Goal: Task Accomplishment & Management: Manage account settings

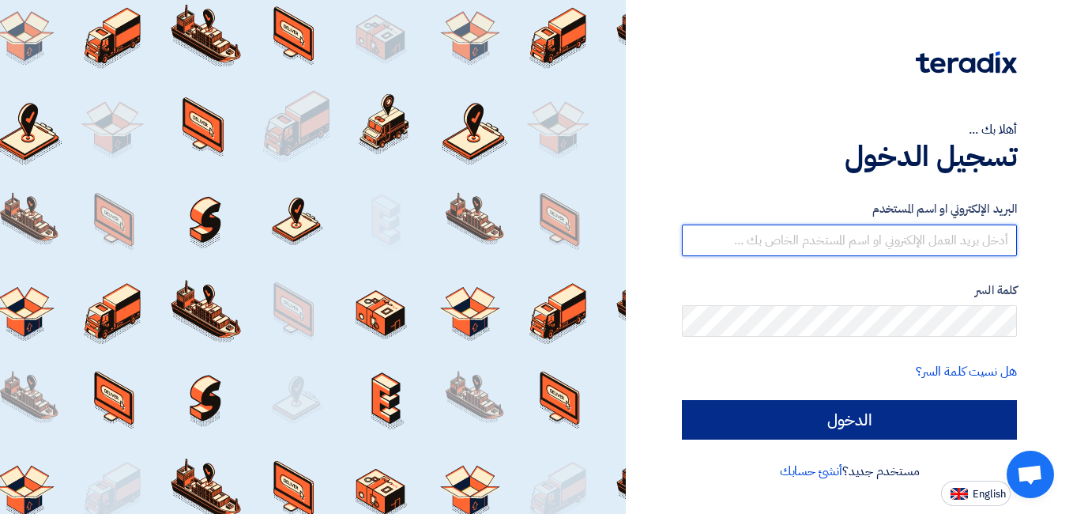
type input "[PERSON_NAME][EMAIL_ADDRESS][DOMAIN_NAME]"
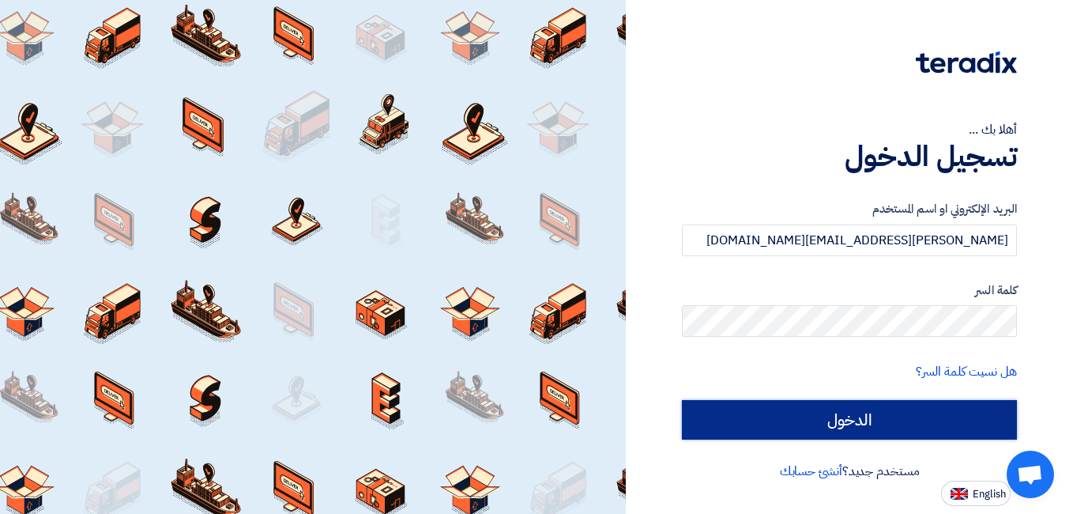
click at [871, 414] on input "الدخول" at bounding box center [849, 420] width 335 height 40
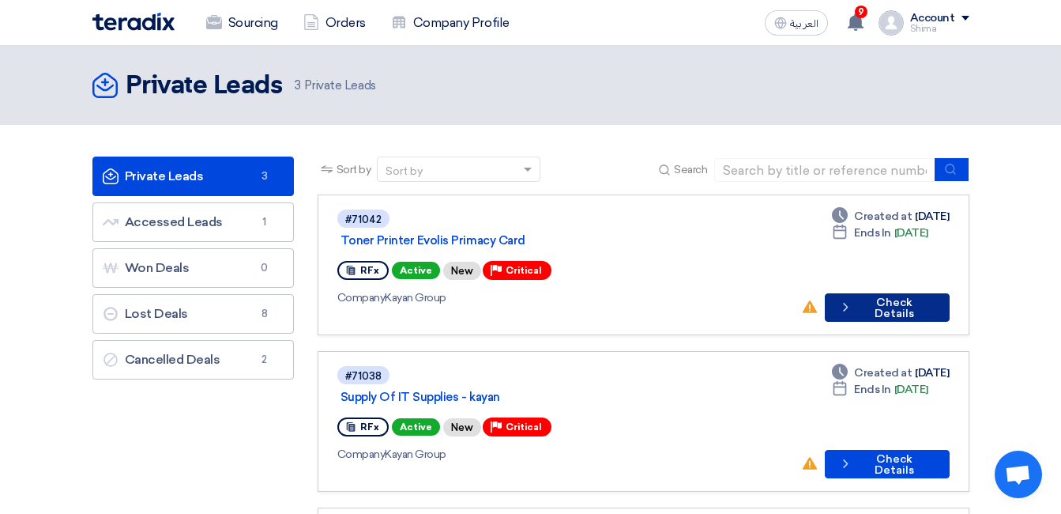
click at [903, 296] on button "Check details Check Details" at bounding box center [887, 307] width 125 height 28
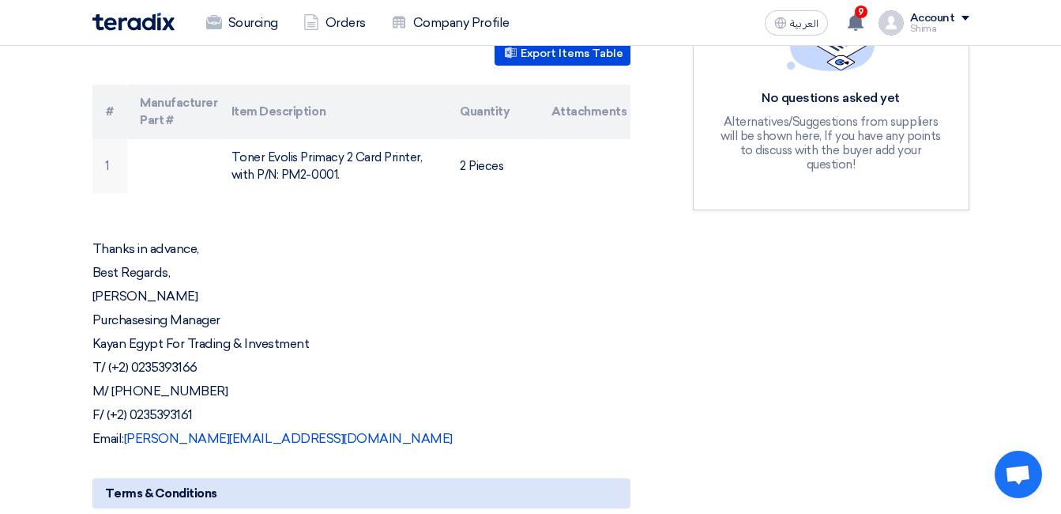
scroll to position [474, 0]
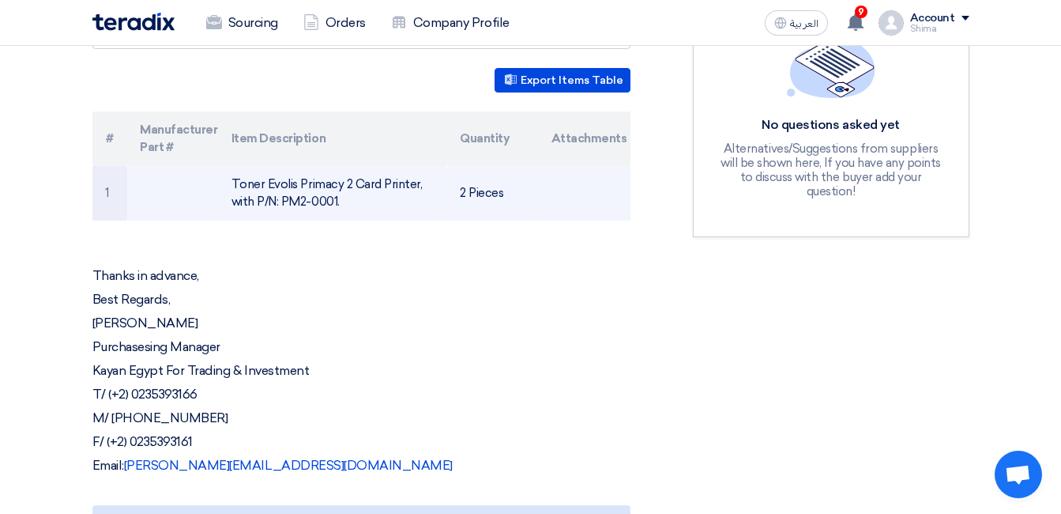
click at [349, 166] on td "Toner Evolis Primacy 2 Card Printer, with P/N: PM2-0001." at bounding box center [333, 193] width 228 height 55
click at [318, 166] on td "Toner Evolis Primacy 2 Card Printer, with P/N: PM2-0001." at bounding box center [333, 193] width 228 height 55
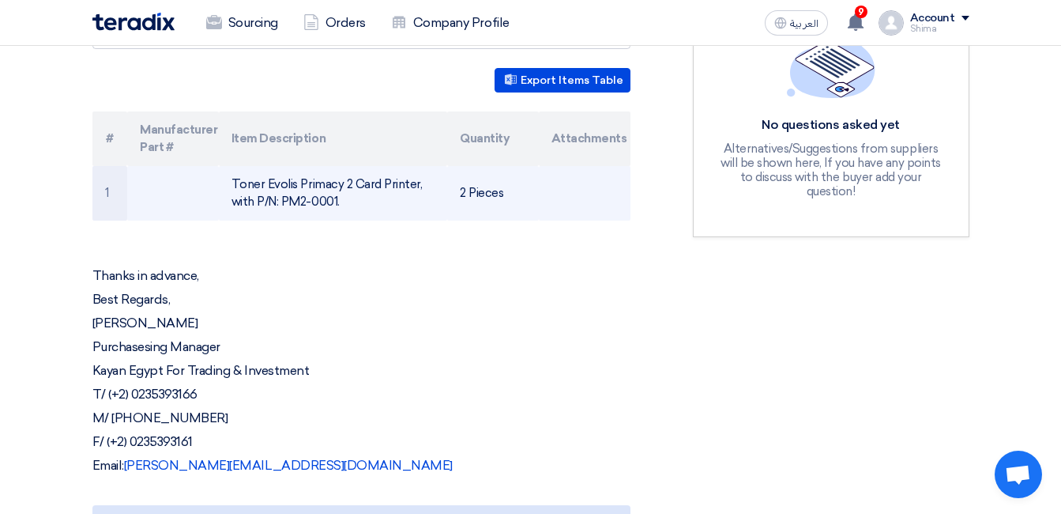
click at [318, 166] on td "Toner Evolis Primacy 2 Card Printer, with P/N: PM2-0001." at bounding box center [333, 193] width 228 height 55
click at [301, 166] on td "Toner Evolis Primacy 2 Card Printer, with P/N: PM2-0001." at bounding box center [333, 193] width 228 height 55
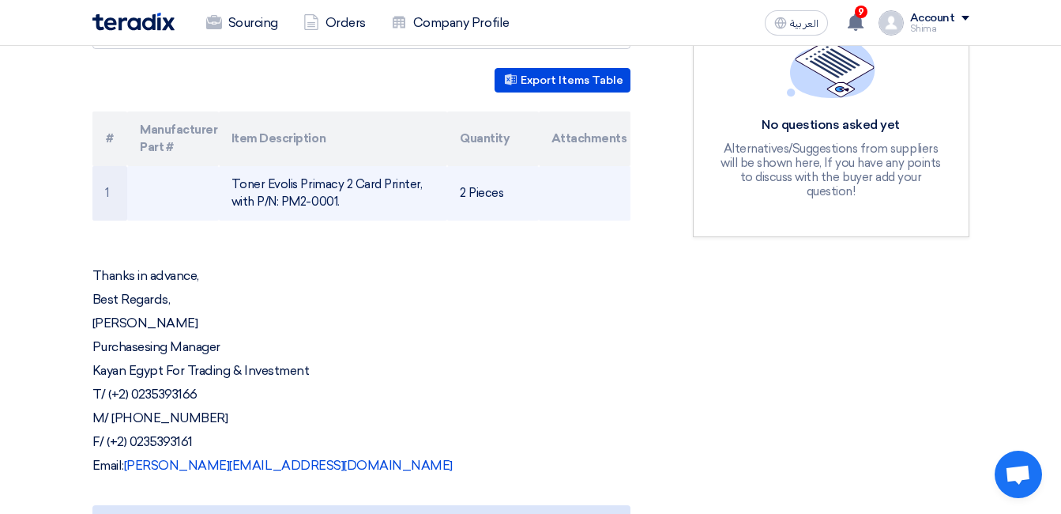
click at [301, 166] on td "Toner Evolis Primacy 2 Card Printer, with P/N: PM2-0001." at bounding box center [333, 193] width 228 height 55
drag, startPoint x: 301, startPoint y: 141, endPoint x: 334, endPoint y: 145, distance: 33.4
click at [331, 179] on td "Toner Evolis Primacy 2 Card Printer, with P/N: PM2-0001." at bounding box center [333, 193] width 228 height 55
drag, startPoint x: 341, startPoint y: 164, endPoint x: 215, endPoint y: 139, distance: 128.2
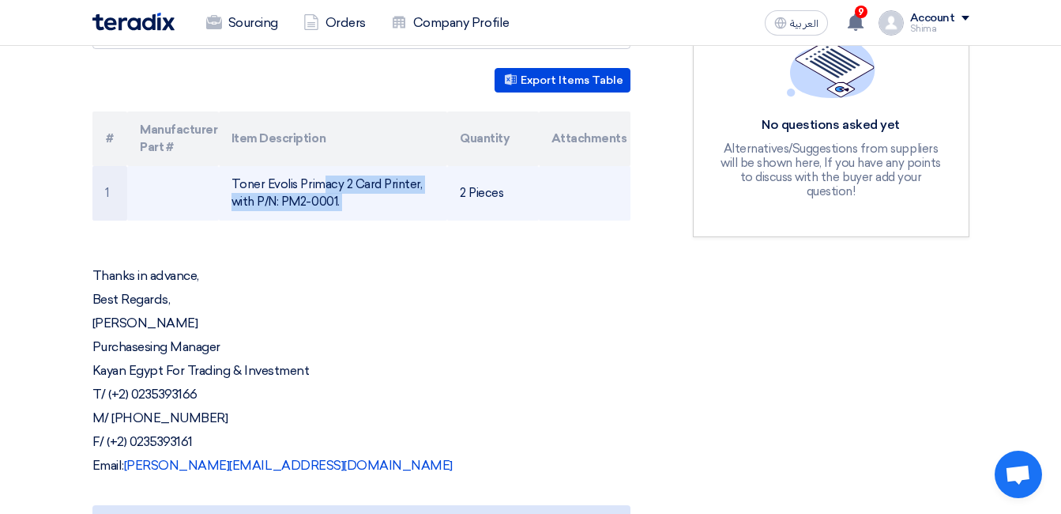
click at [215, 166] on tr "1 Toner Evolis Primacy 2 Card Printer, with P/N: PM2-0001. 2 Pieces" at bounding box center [361, 193] width 538 height 55
drag, startPoint x: 215, startPoint y: 139, endPoint x: 261, endPoint y: 156, distance: 49.0
copy tr "Toner Evolis Primacy 2 Card Printer, with P/N: PM2-0001."
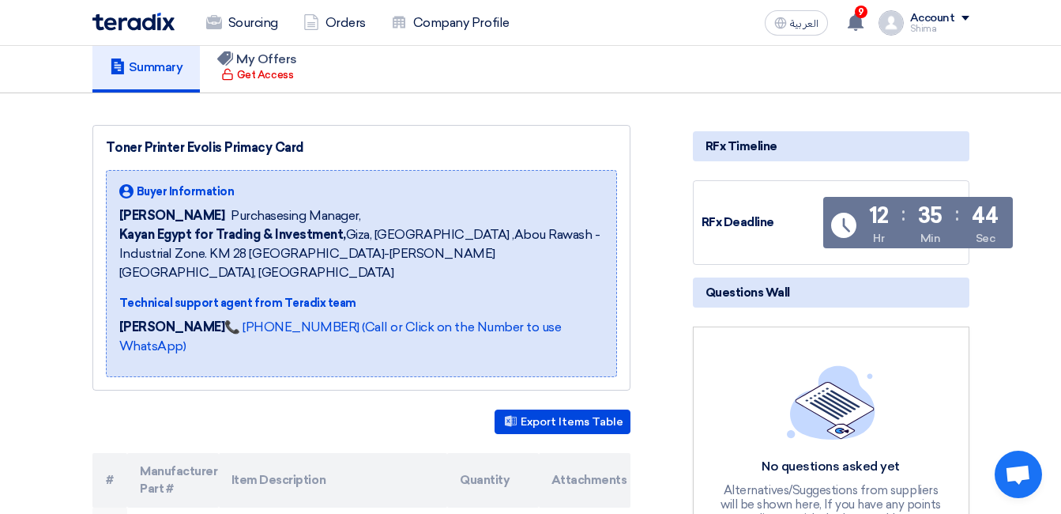
scroll to position [0, 0]
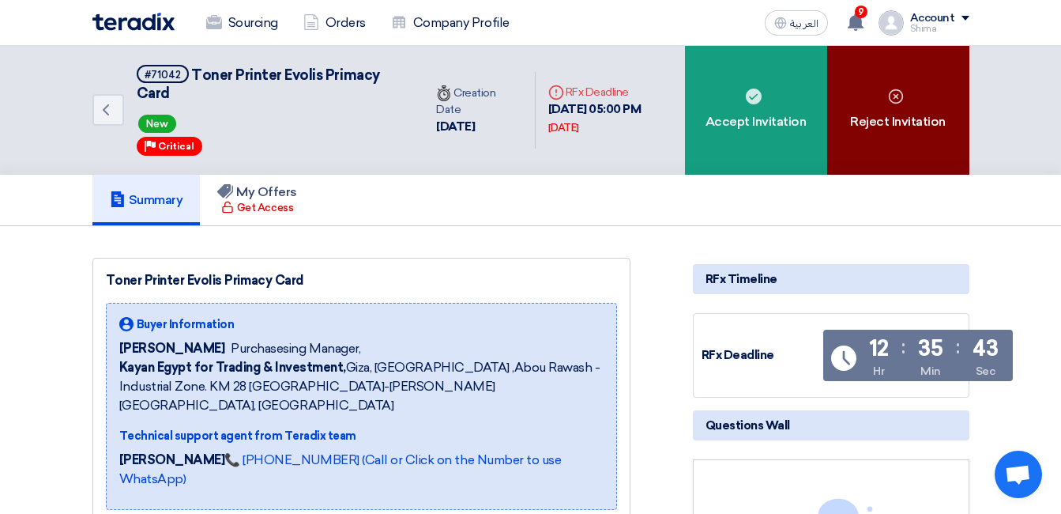
click at [895, 111] on div "Reject Invitation" at bounding box center [898, 110] width 142 height 129
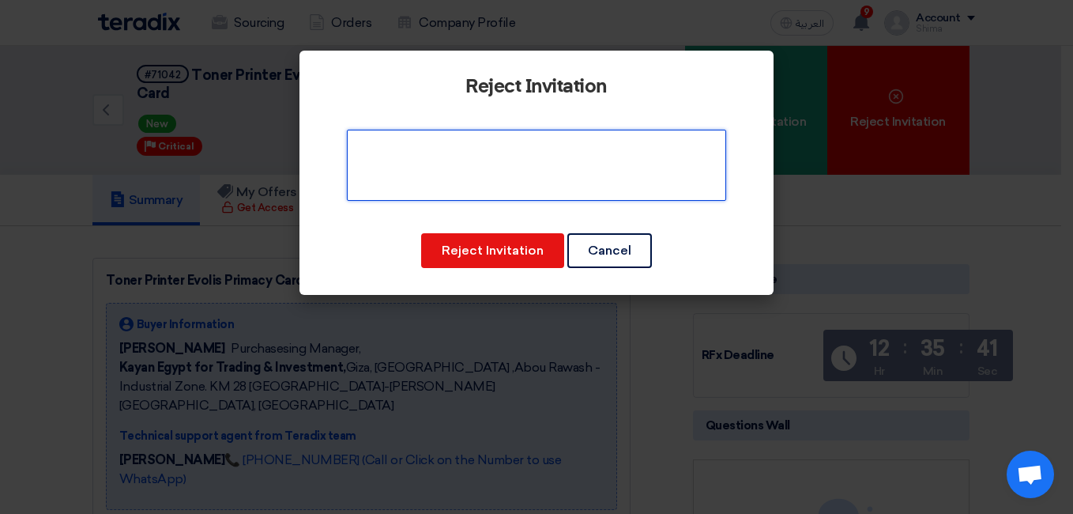
click at [499, 160] on textarea at bounding box center [536, 165] width 379 height 71
type textarea "g"
type textarea "y"
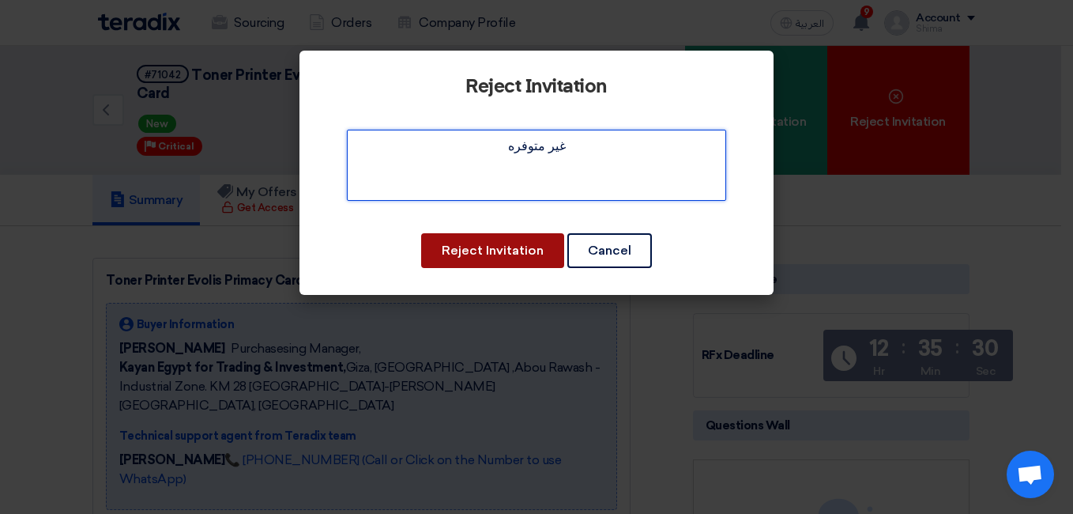
type textarea "غير متوفره"
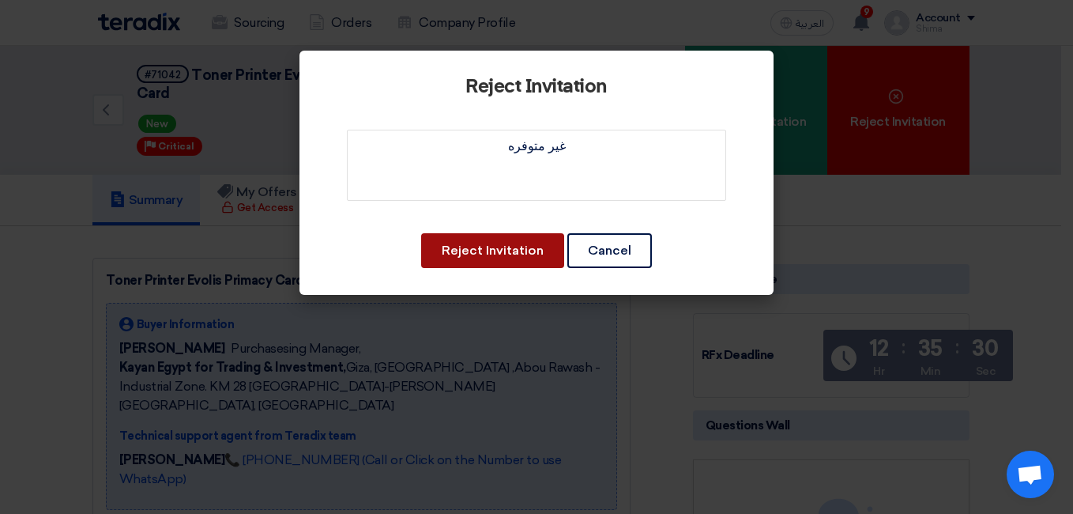
click at [484, 246] on button "Reject Invitation" at bounding box center [492, 250] width 143 height 35
